Goal: Task Accomplishment & Management: Use online tool/utility

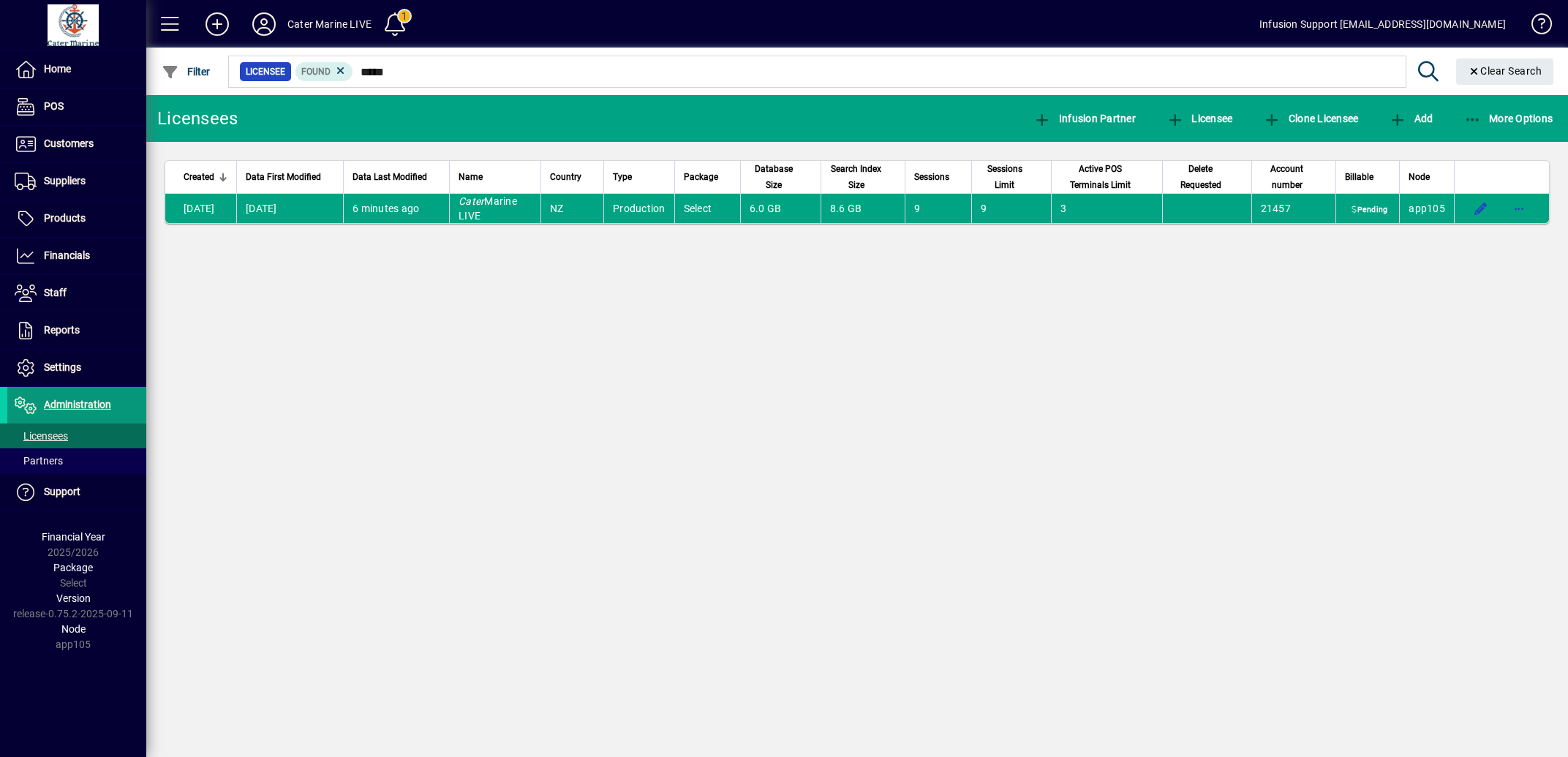
click at [74, 407] on span "Administration" at bounding box center [77, 404] width 67 height 12
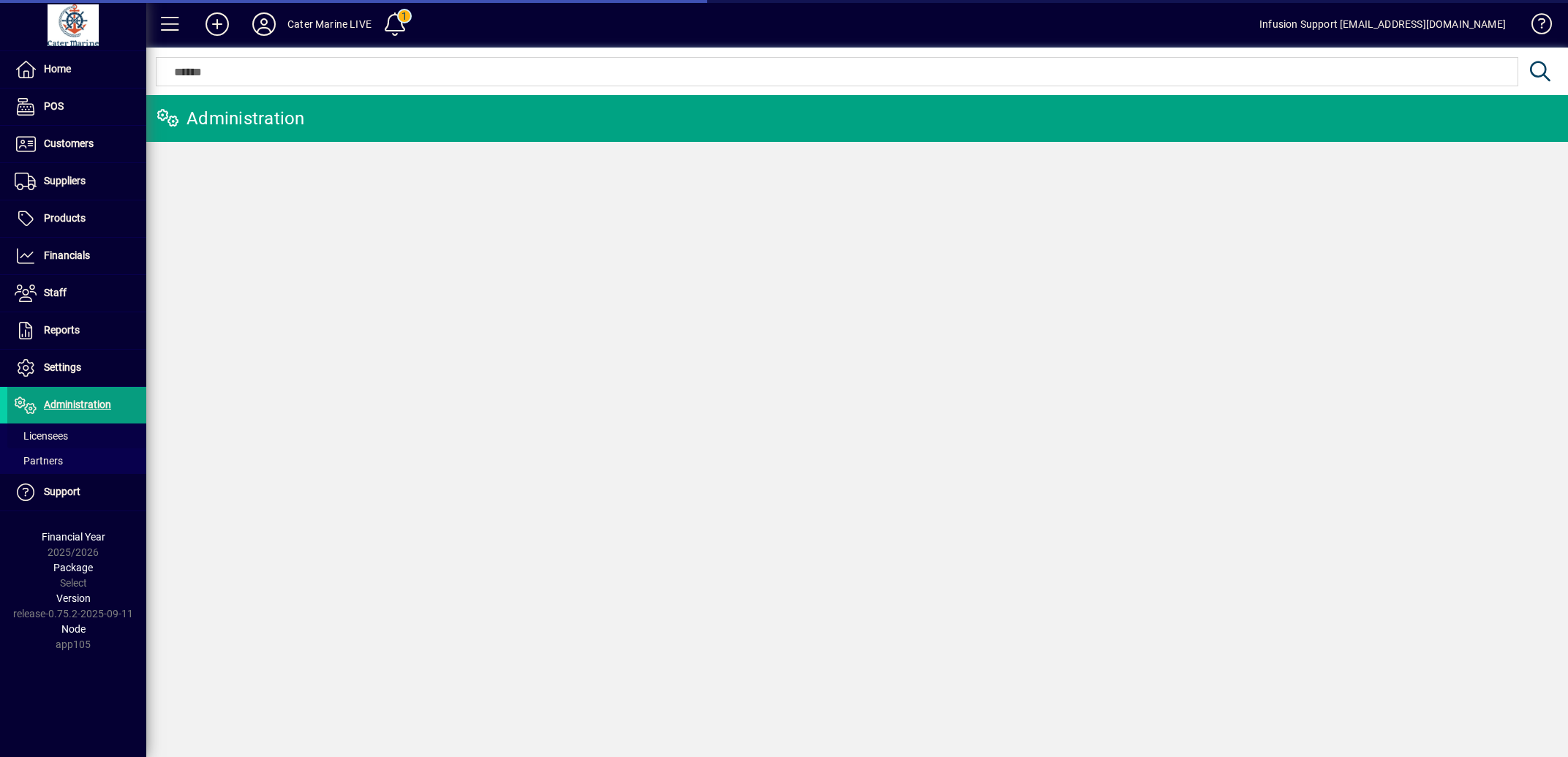
click at [48, 437] on span "Licensees" at bounding box center [41, 435] width 53 height 12
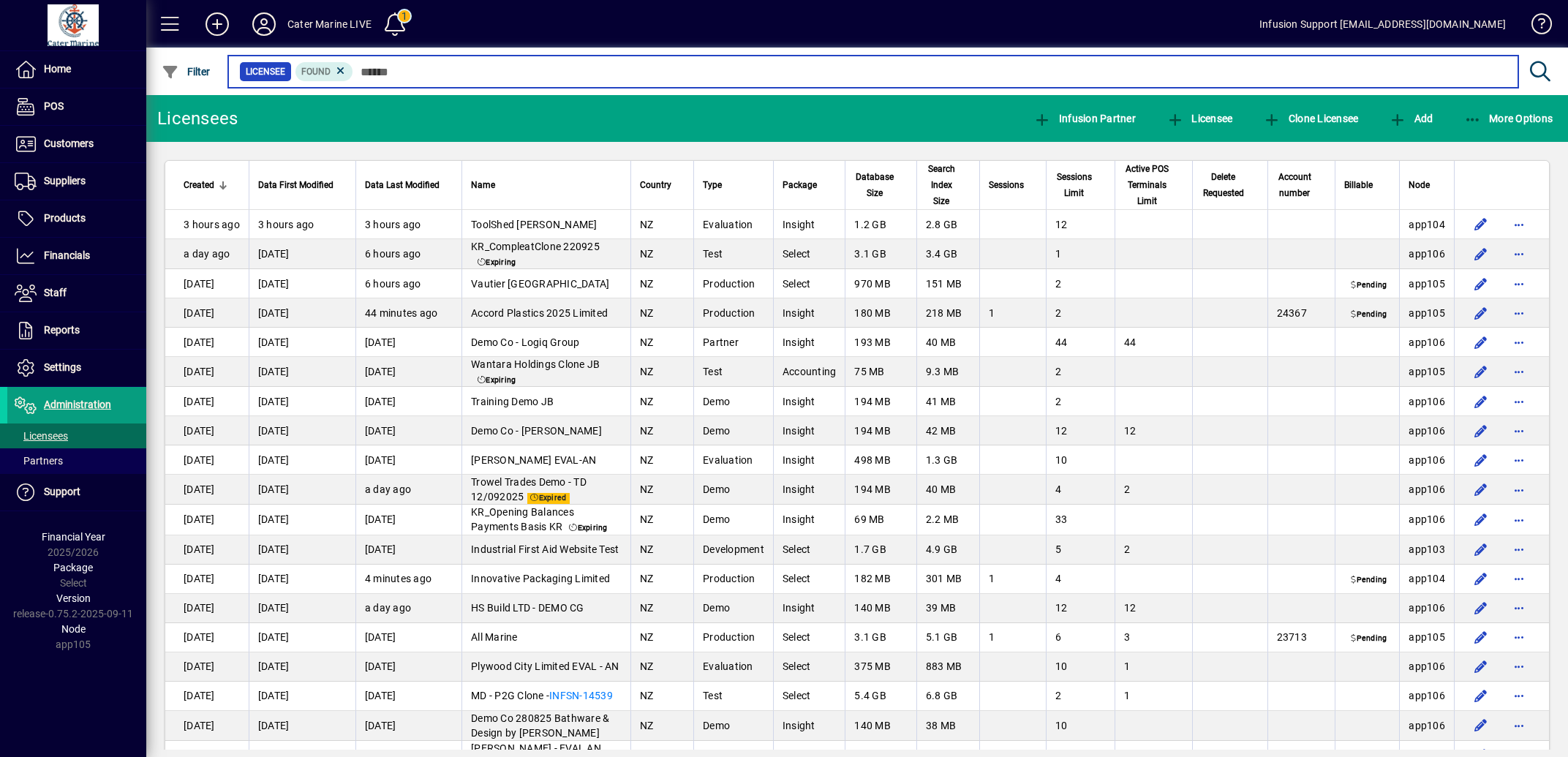
click at [415, 75] on input "text" at bounding box center [930, 72] width 1153 height 20
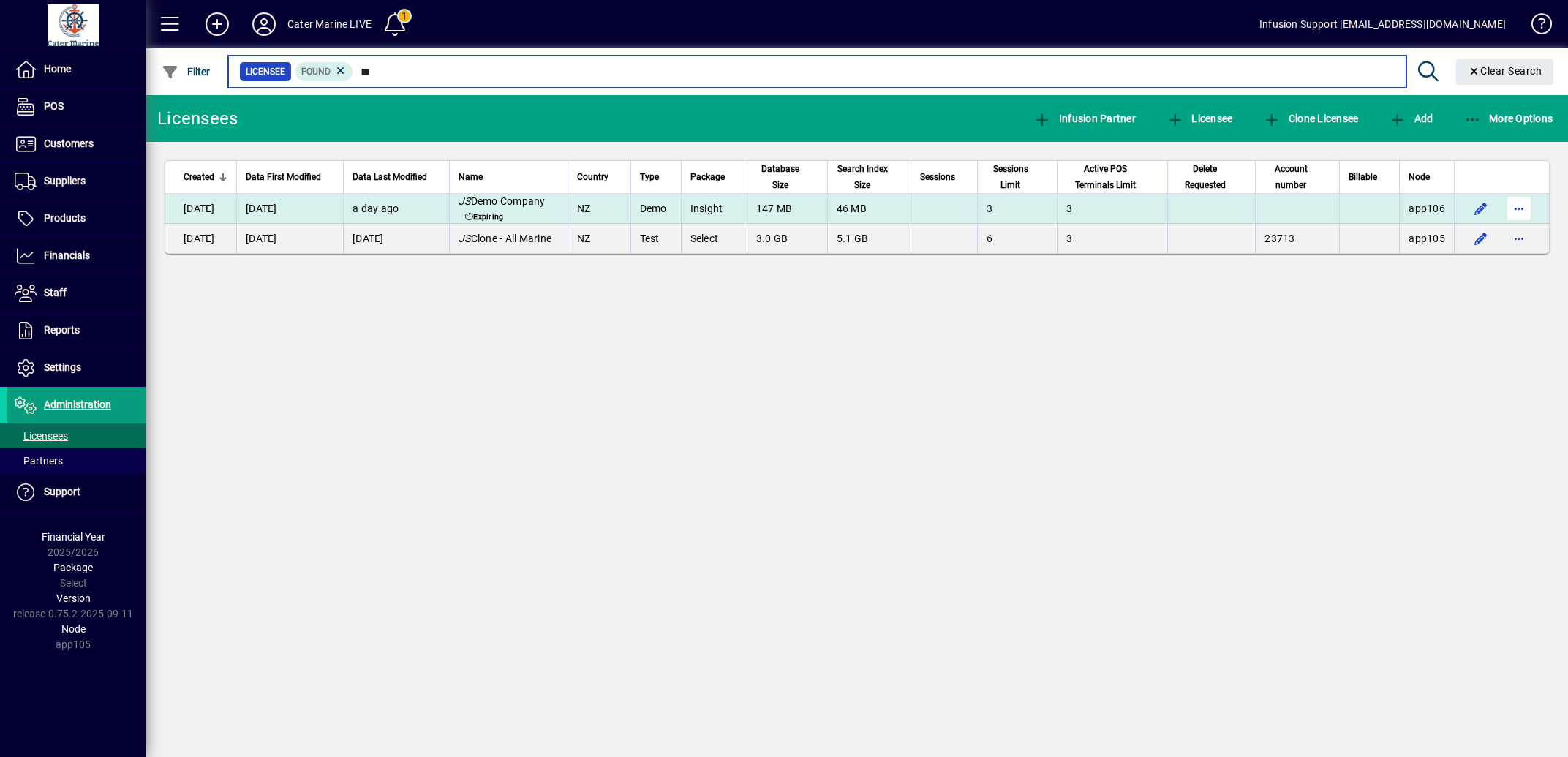
type input "**"
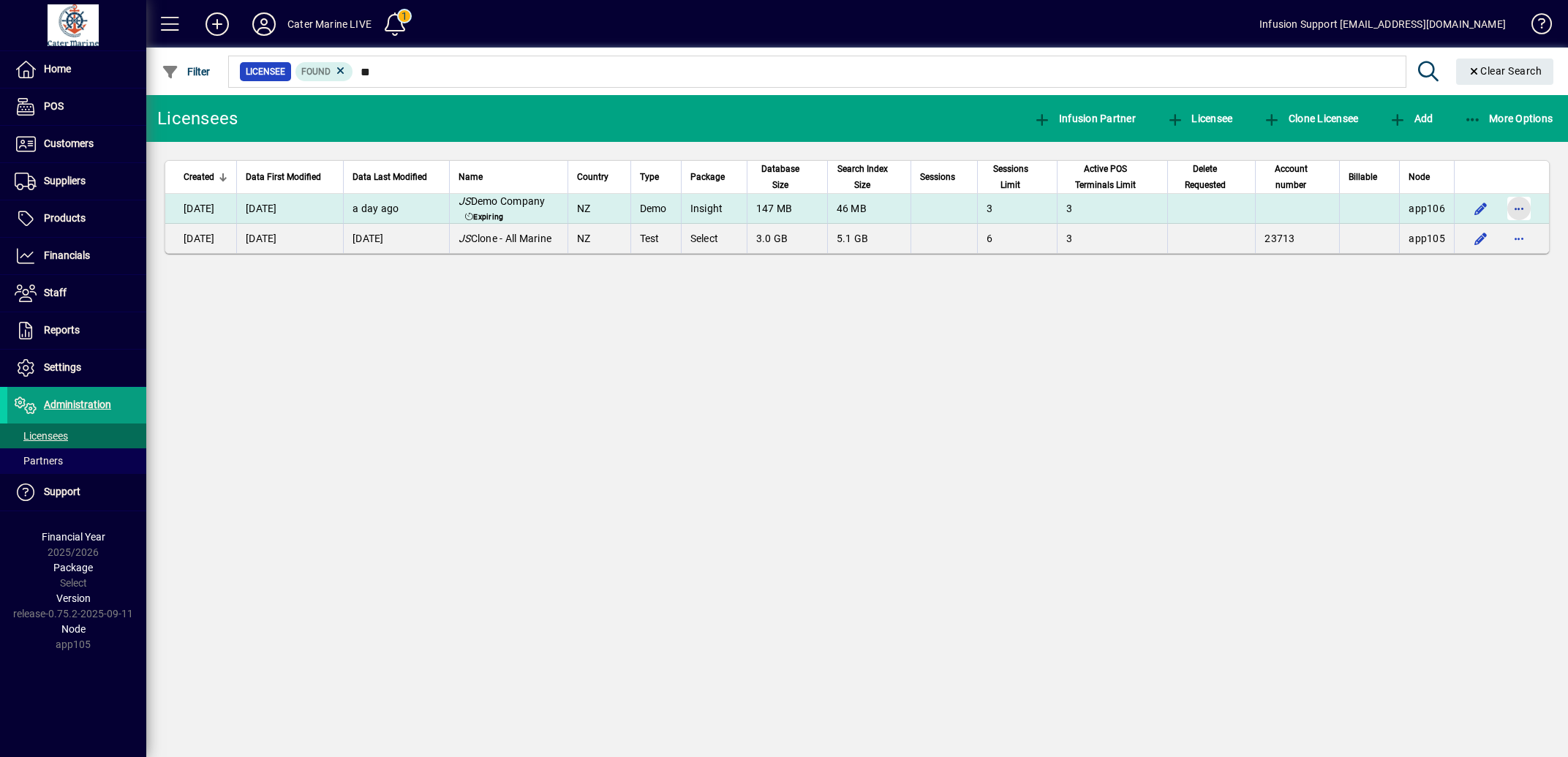
click at [1524, 203] on span "button" at bounding box center [1518, 209] width 35 height 35
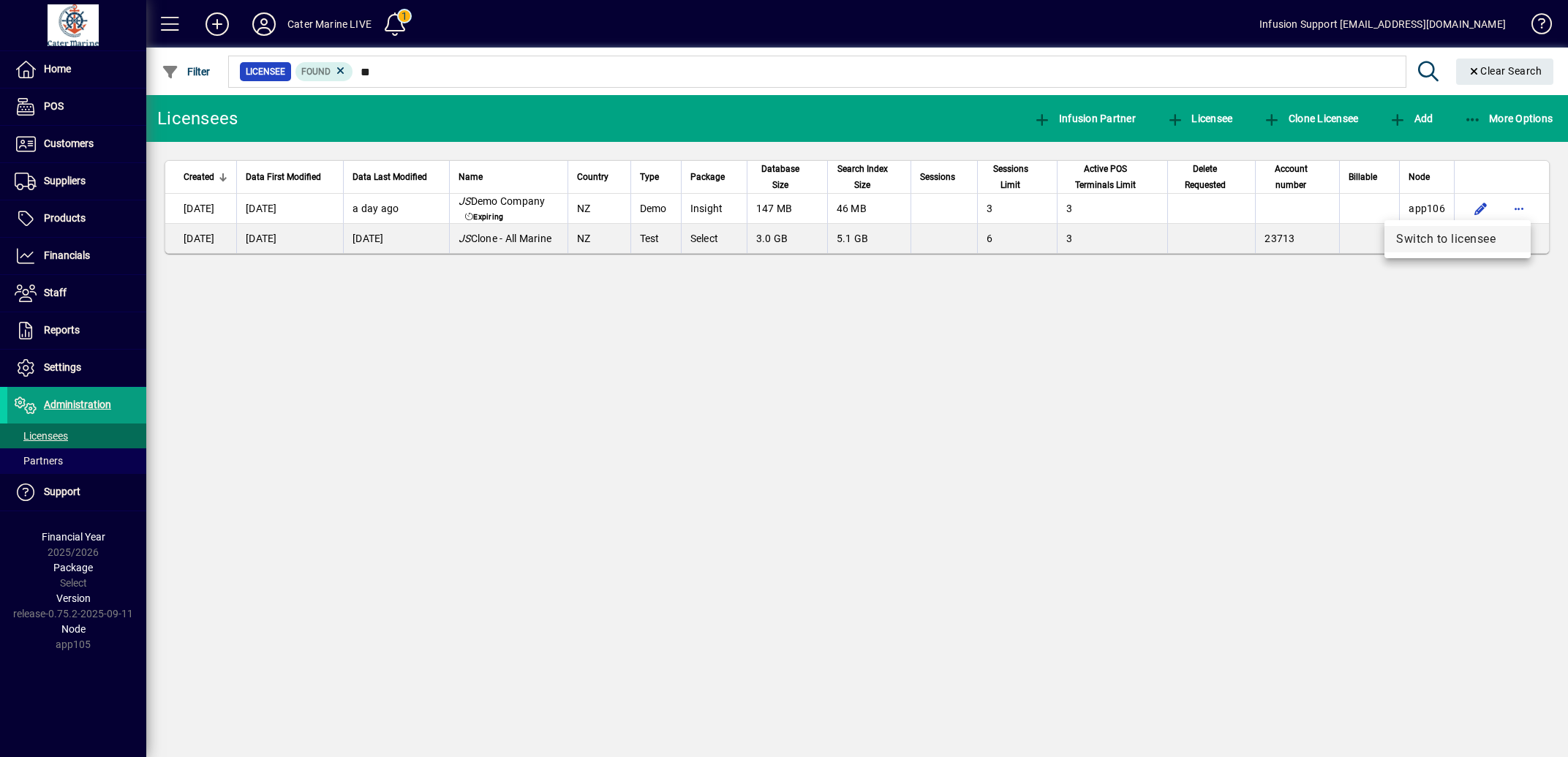
click at [1439, 231] on span "Switch to licensee" at bounding box center [1458, 238] width 123 height 17
